Goal: Task Accomplishment & Management: Use online tool/utility

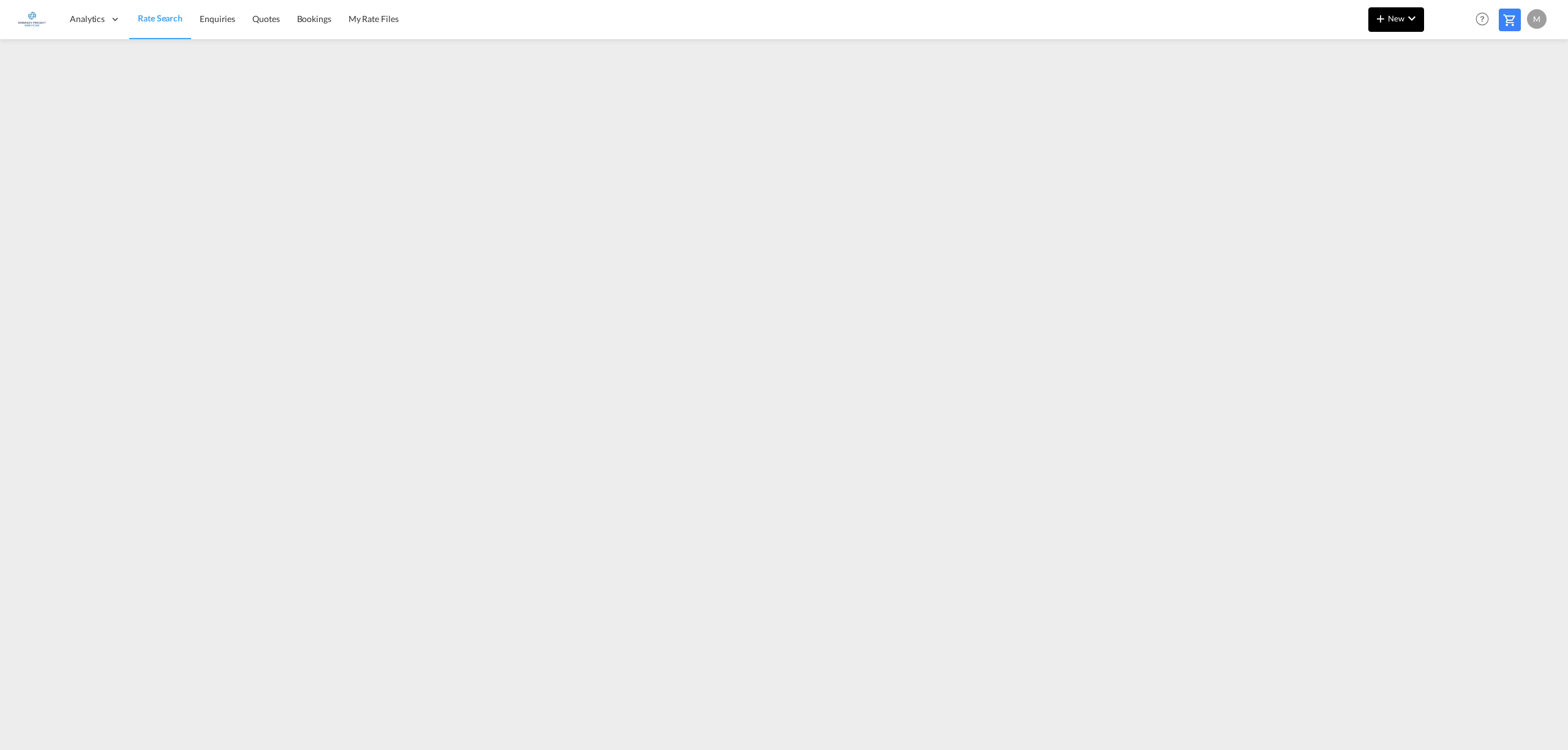
click at [1391, 25] on button "New" at bounding box center [1396, 19] width 55 height 25
click at [1385, 49] on div "Rates" at bounding box center [1382, 51] width 49 height 31
click at [1447, 93] on span "Ratesheet" at bounding box center [1446, 92] width 13 height 25
click at [139, 16] on span "Rate Search" at bounding box center [160, 18] width 44 height 10
